Goal: Information Seeking & Learning: Learn about a topic

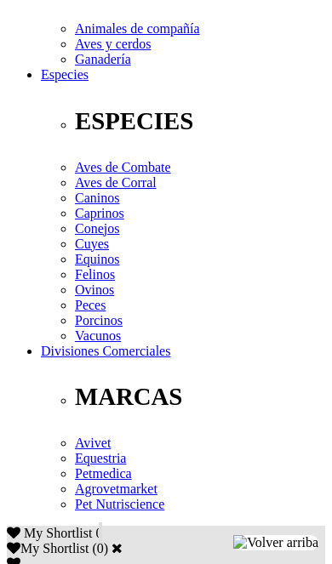
scroll to position [592, 0]
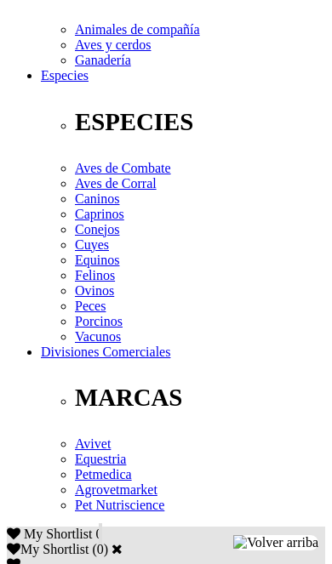
radio input "true"
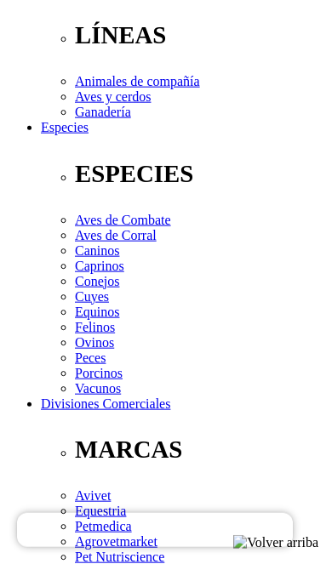
scroll to position [541, 0]
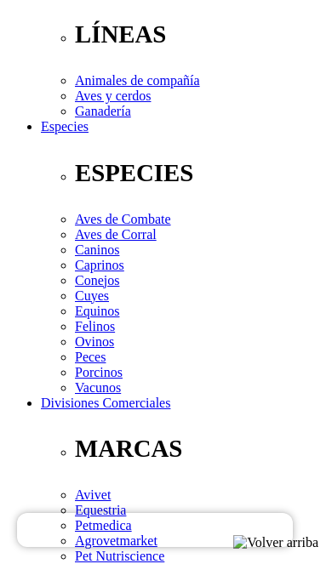
select select "3"
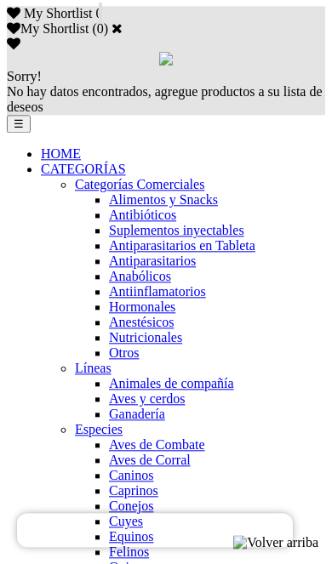
scroll to position [1112, 0]
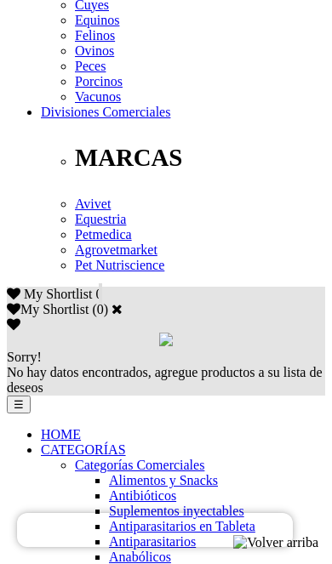
scroll to position [820, 0]
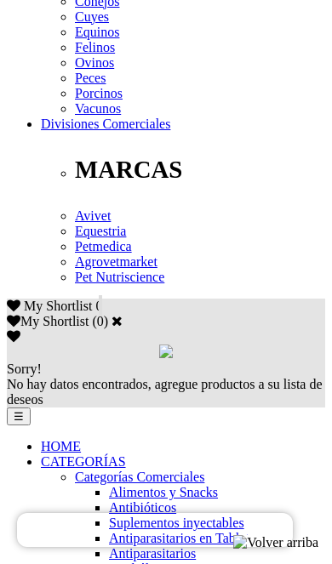
select select "4"
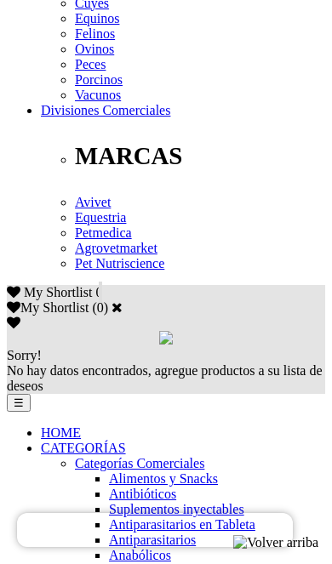
scroll to position [915, 0]
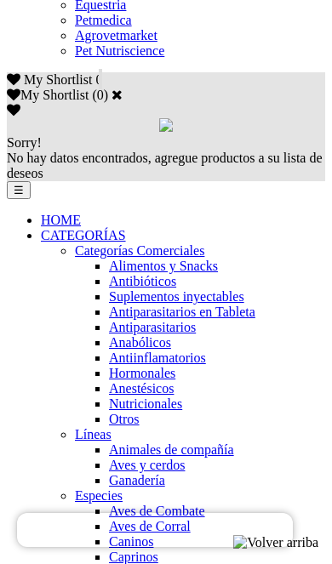
scroll to position [1045, 0]
